Goal: Information Seeking & Learning: Learn about a topic

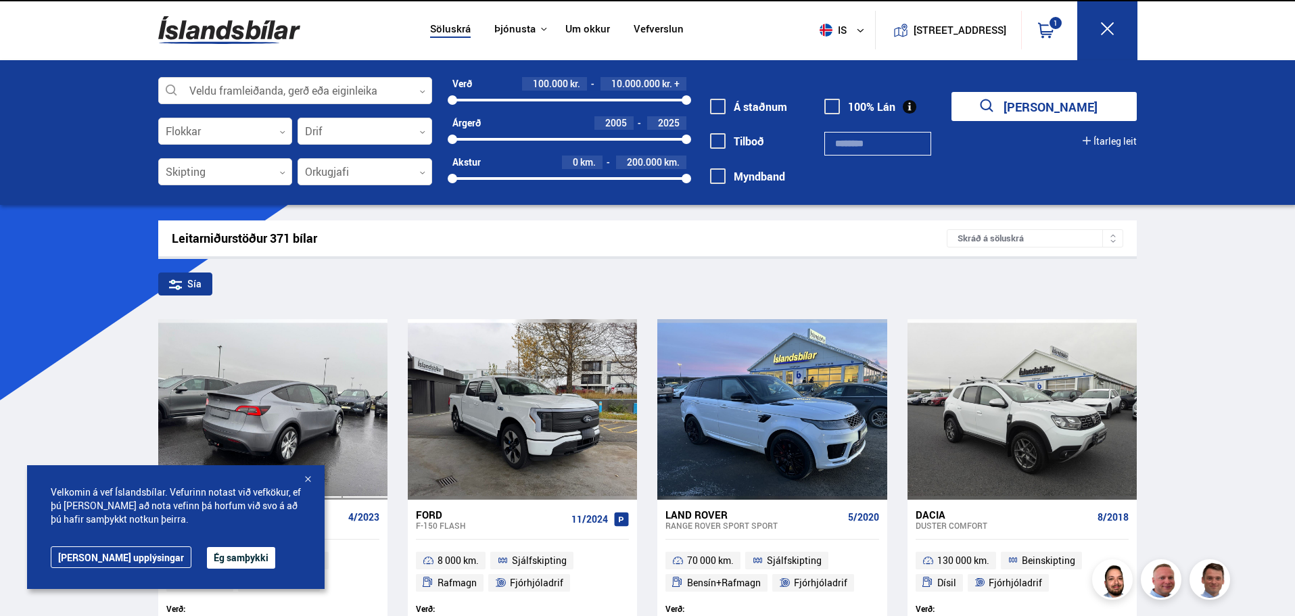
scroll to position [135, 0]
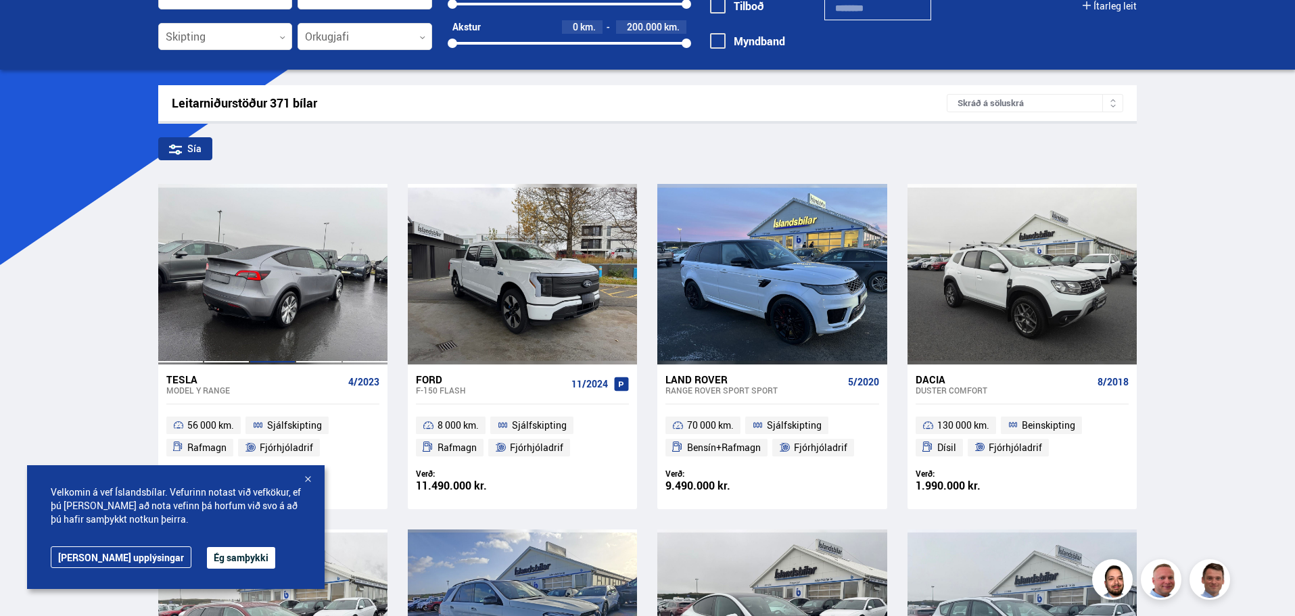
click at [269, 304] on div at bounding box center [273, 274] width 46 height 180
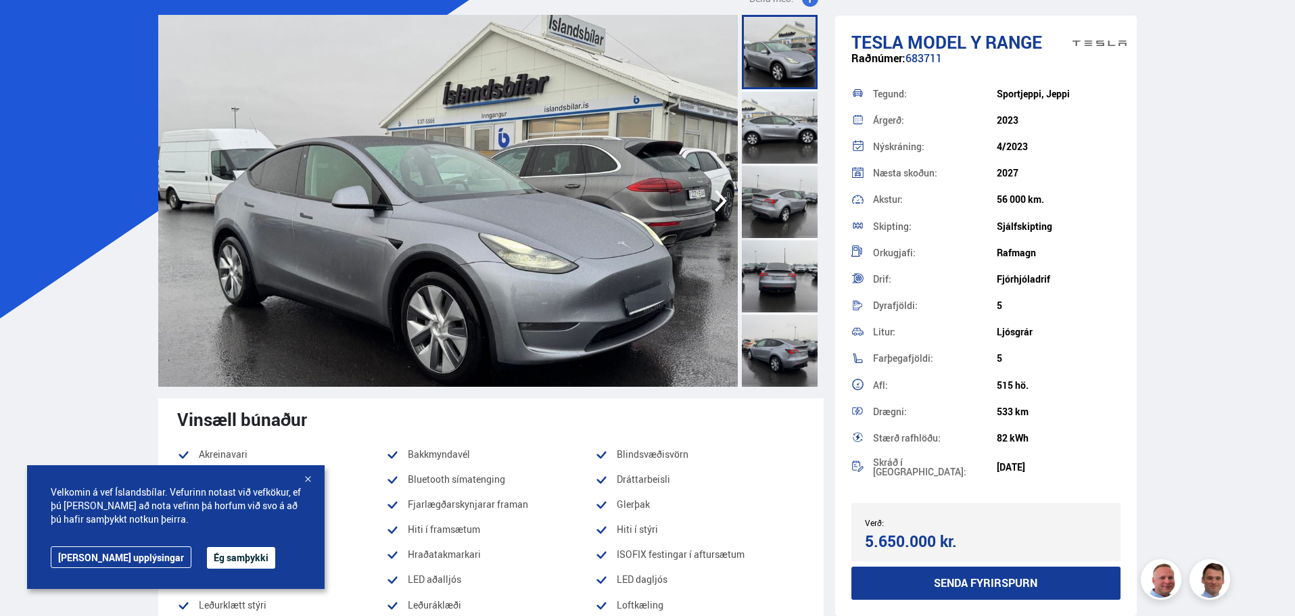
scroll to position [203, 0]
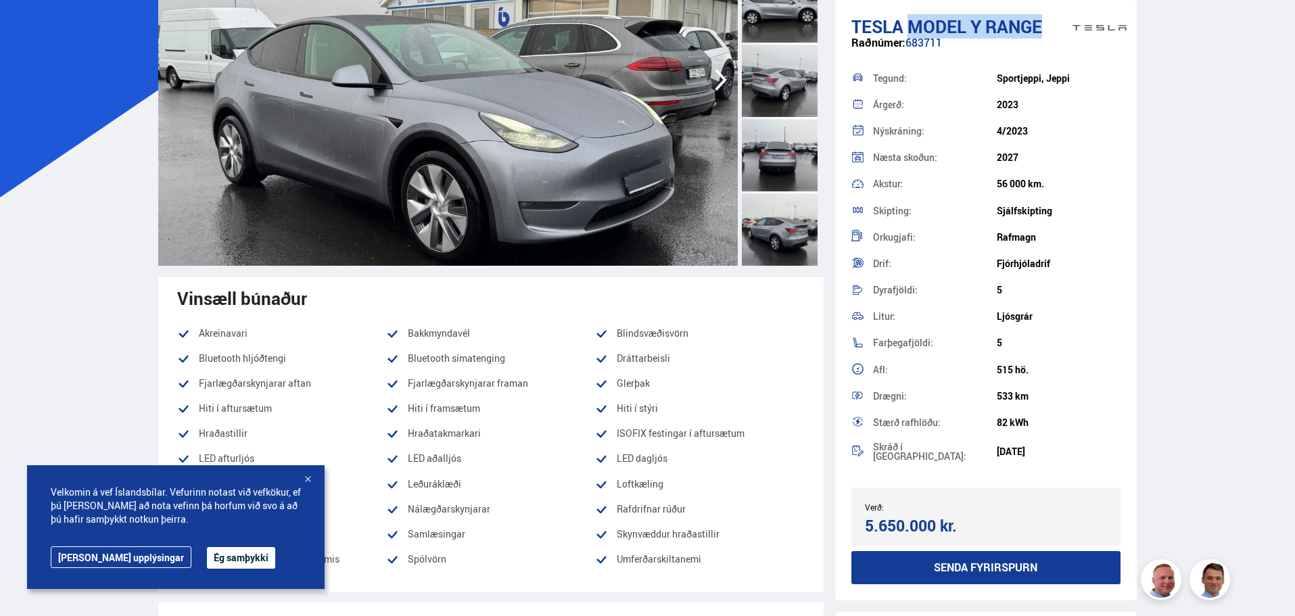
drag, startPoint x: 1043, startPoint y: 31, endPoint x: 911, endPoint y: 26, distance: 132.7
click at [911, 26] on span "Model Y RANGE" at bounding box center [975, 26] width 135 height 24
copy span "Model Y RANGE"
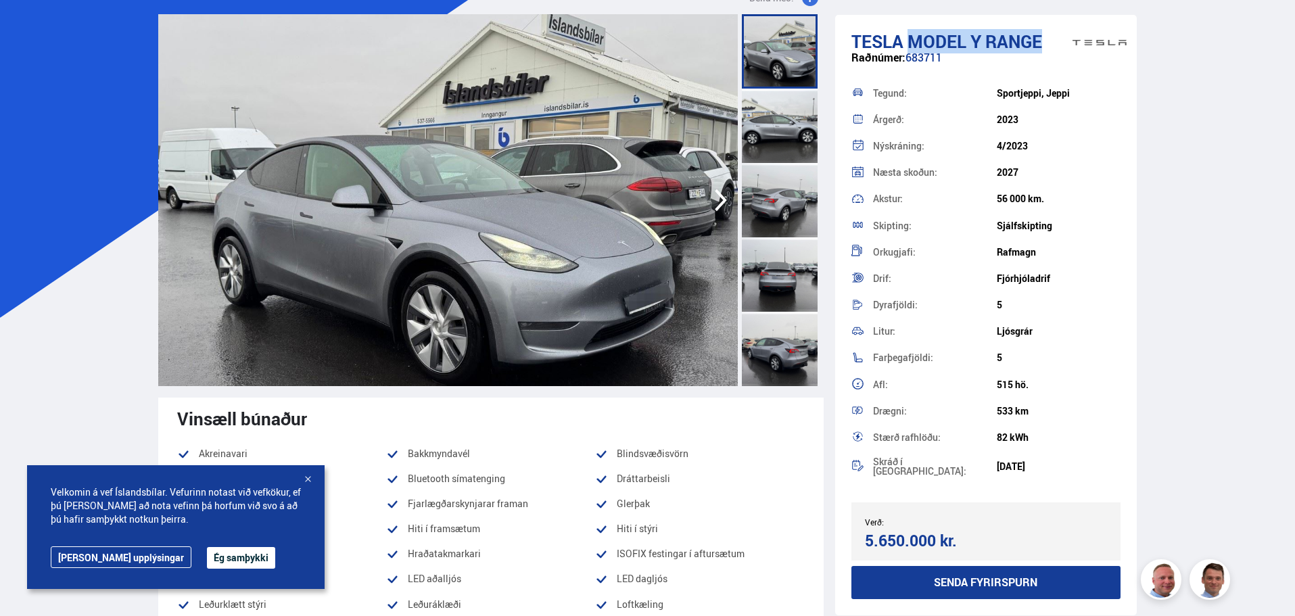
scroll to position [0, 0]
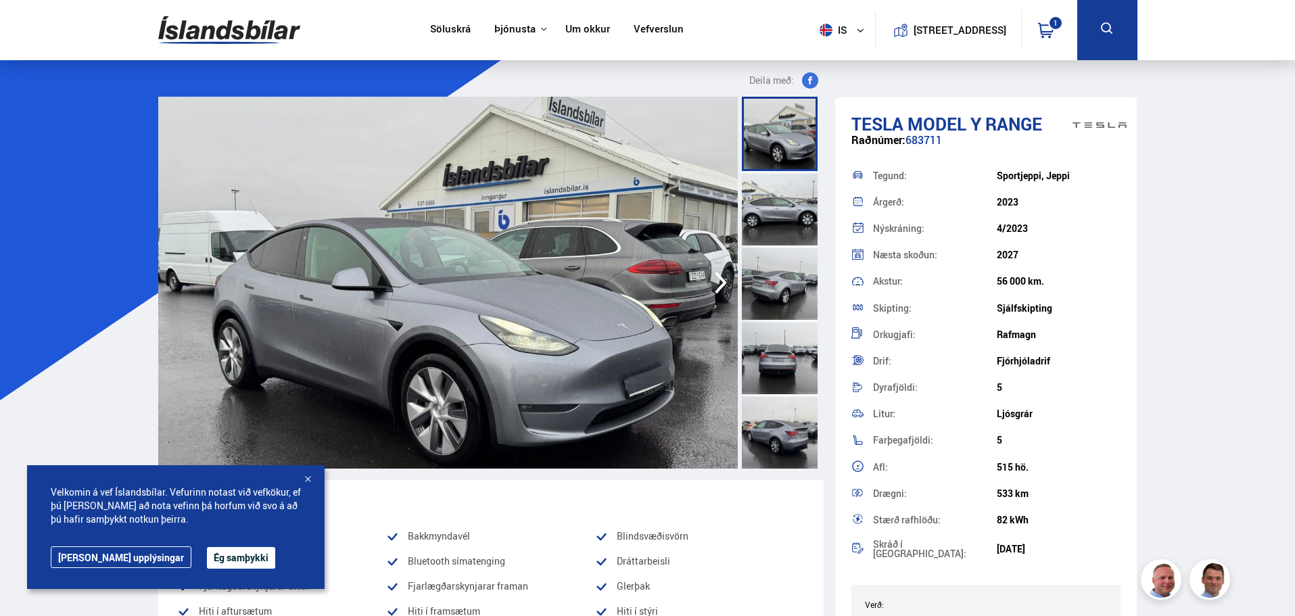
click at [418, 21] on nav "Söluskrá Þjónusta Íslandsbílar [DOMAIN_NAME] Íslandsvörn Leiðbeiningar Um okkur…" at bounding box center [557, 30] width 278 height 60
click at [430, 30] on link "Söluskrá" at bounding box center [450, 30] width 41 height 14
